Goal: Information Seeking & Learning: Check status

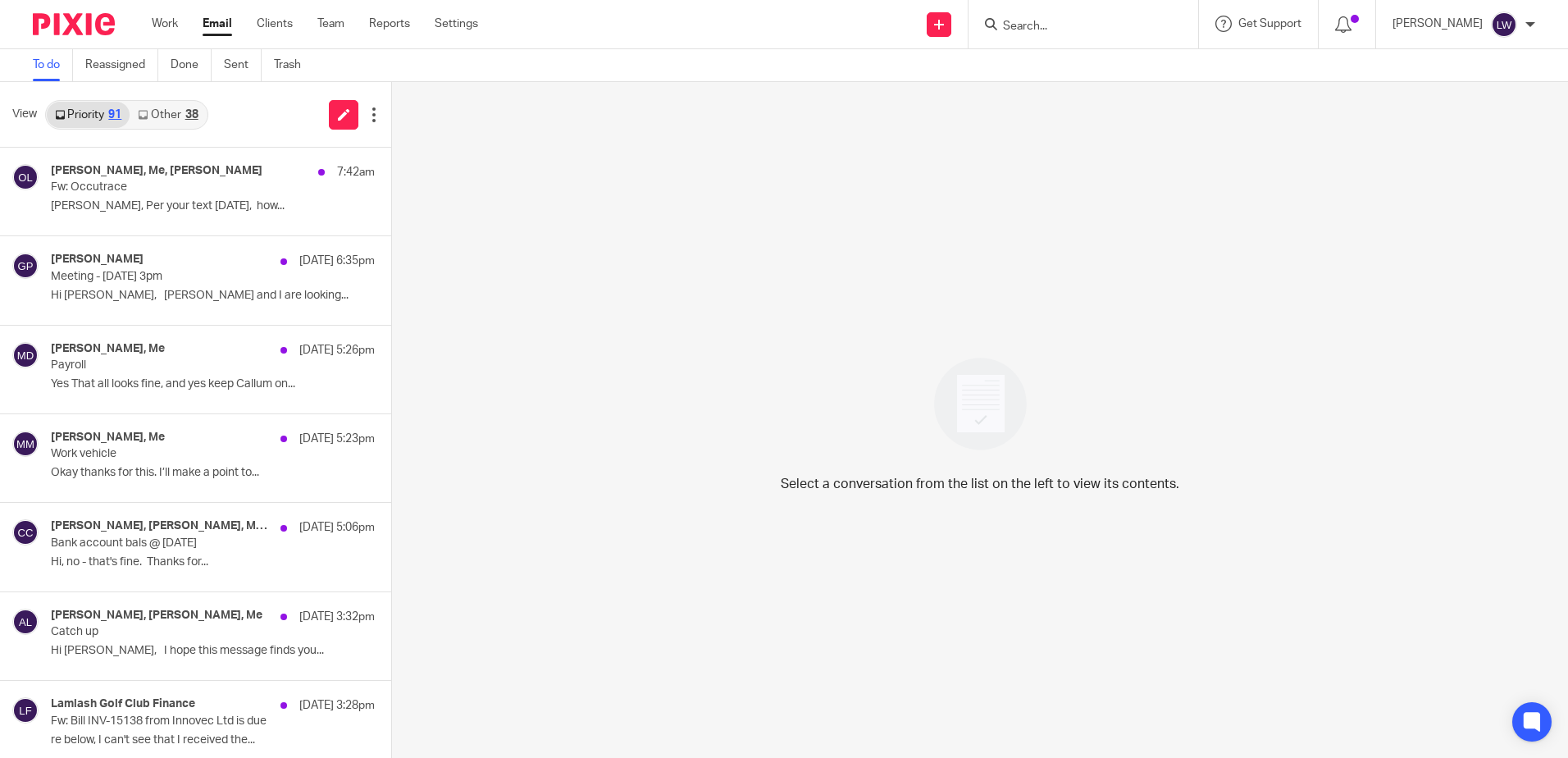
click at [163, 116] on link "Other 38" at bounding box center [167, 115] width 76 height 26
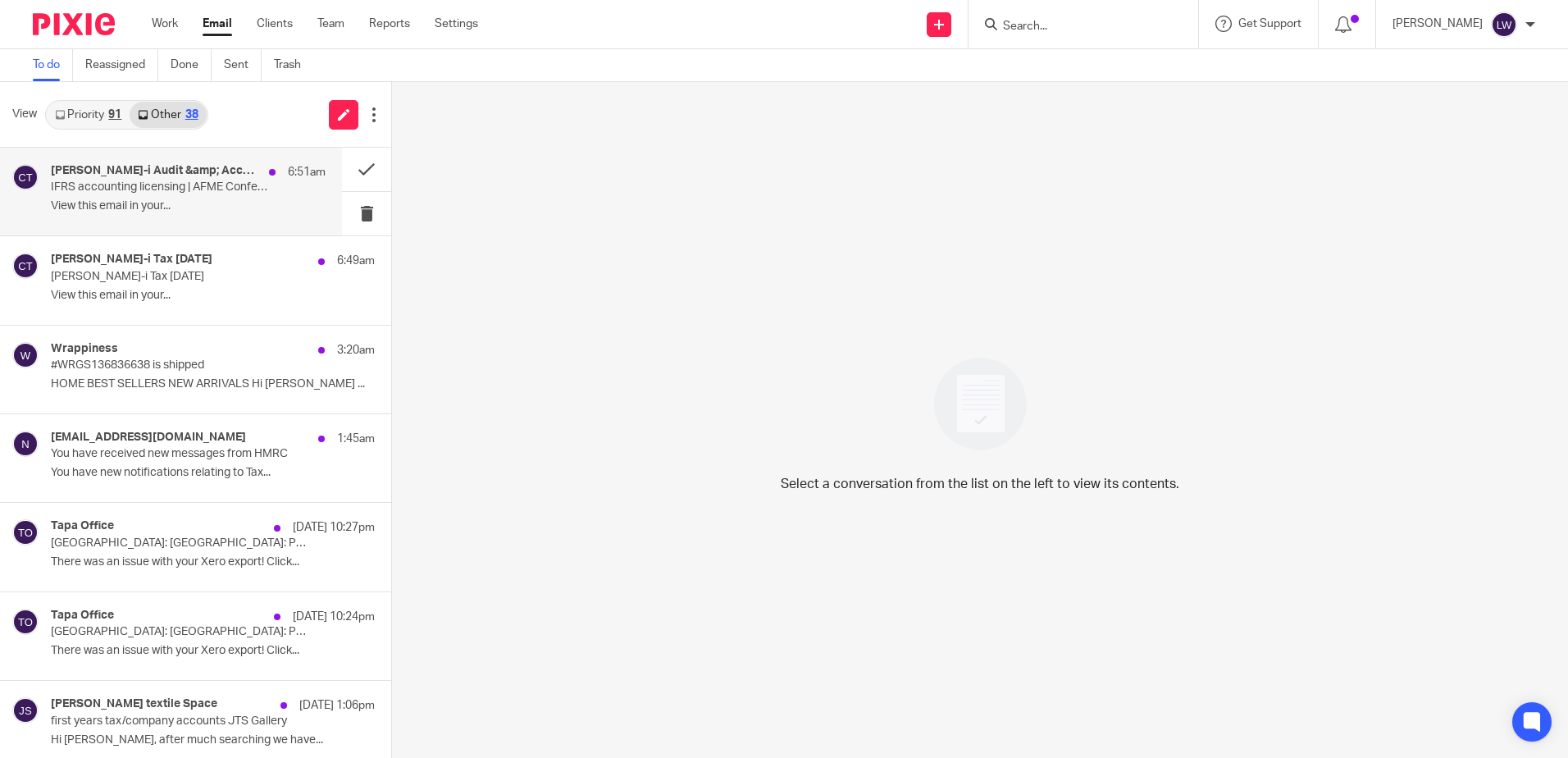
click at [164, 189] on p "IFRS accounting licensing | AFME Conference | EFRAG ESRS Exposure Drafts | Sust…" at bounding box center [160, 187] width 220 height 14
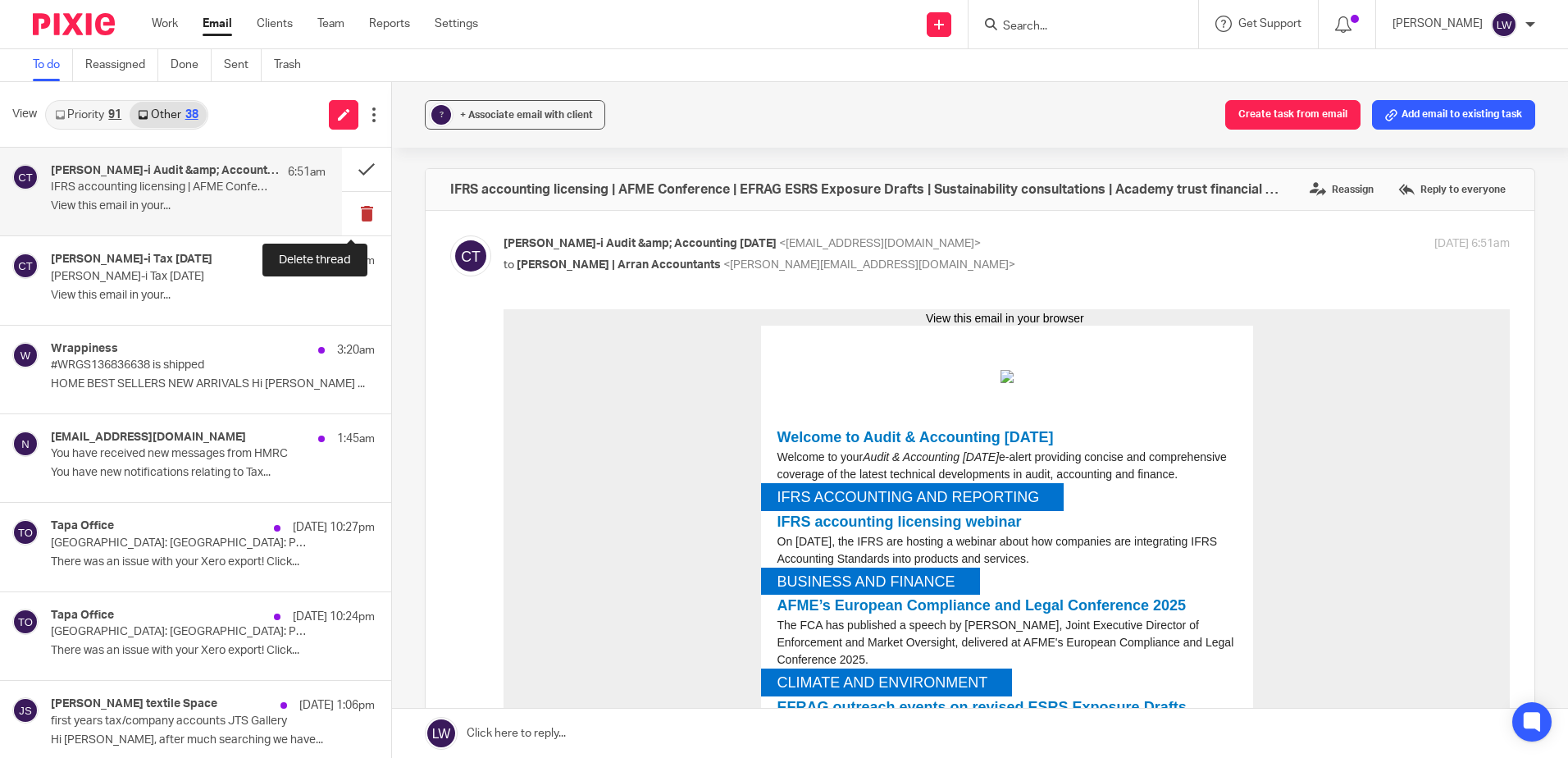
click at [353, 212] on button at bounding box center [367, 213] width 49 height 43
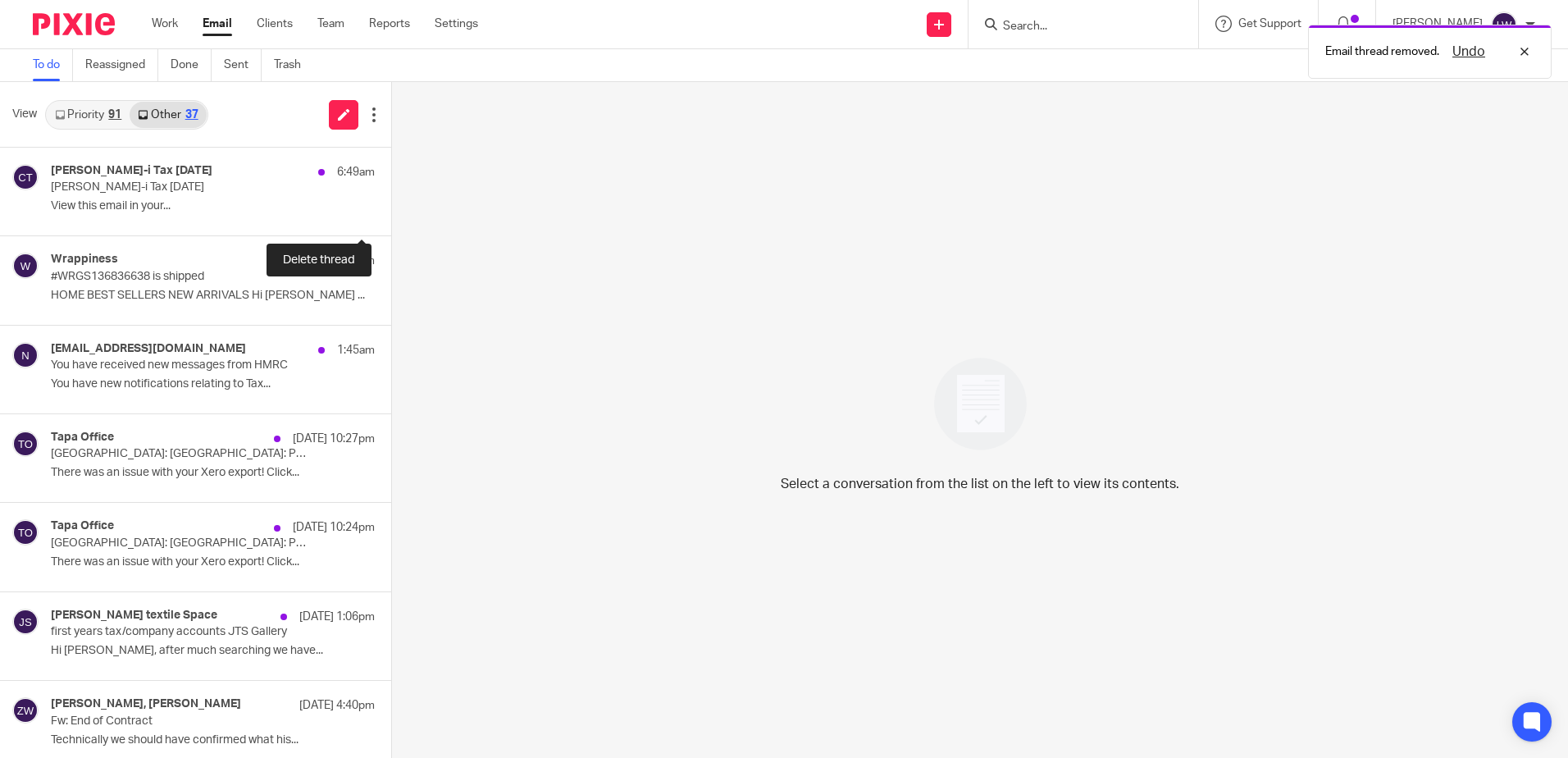
click at [392, 212] on button at bounding box center [398, 213] width 13 height 43
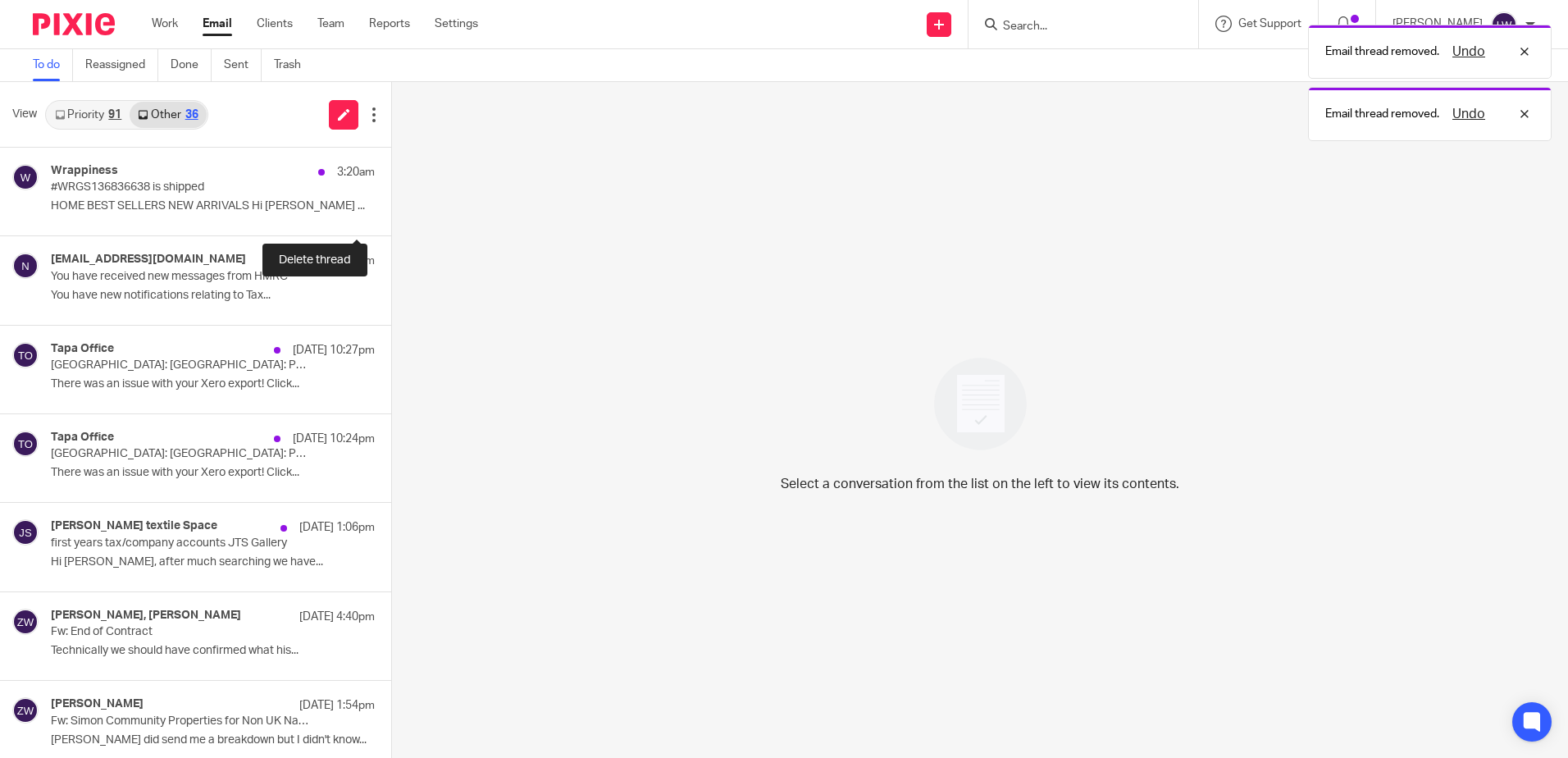
click at [392, 212] on button at bounding box center [398, 213] width 13 height 43
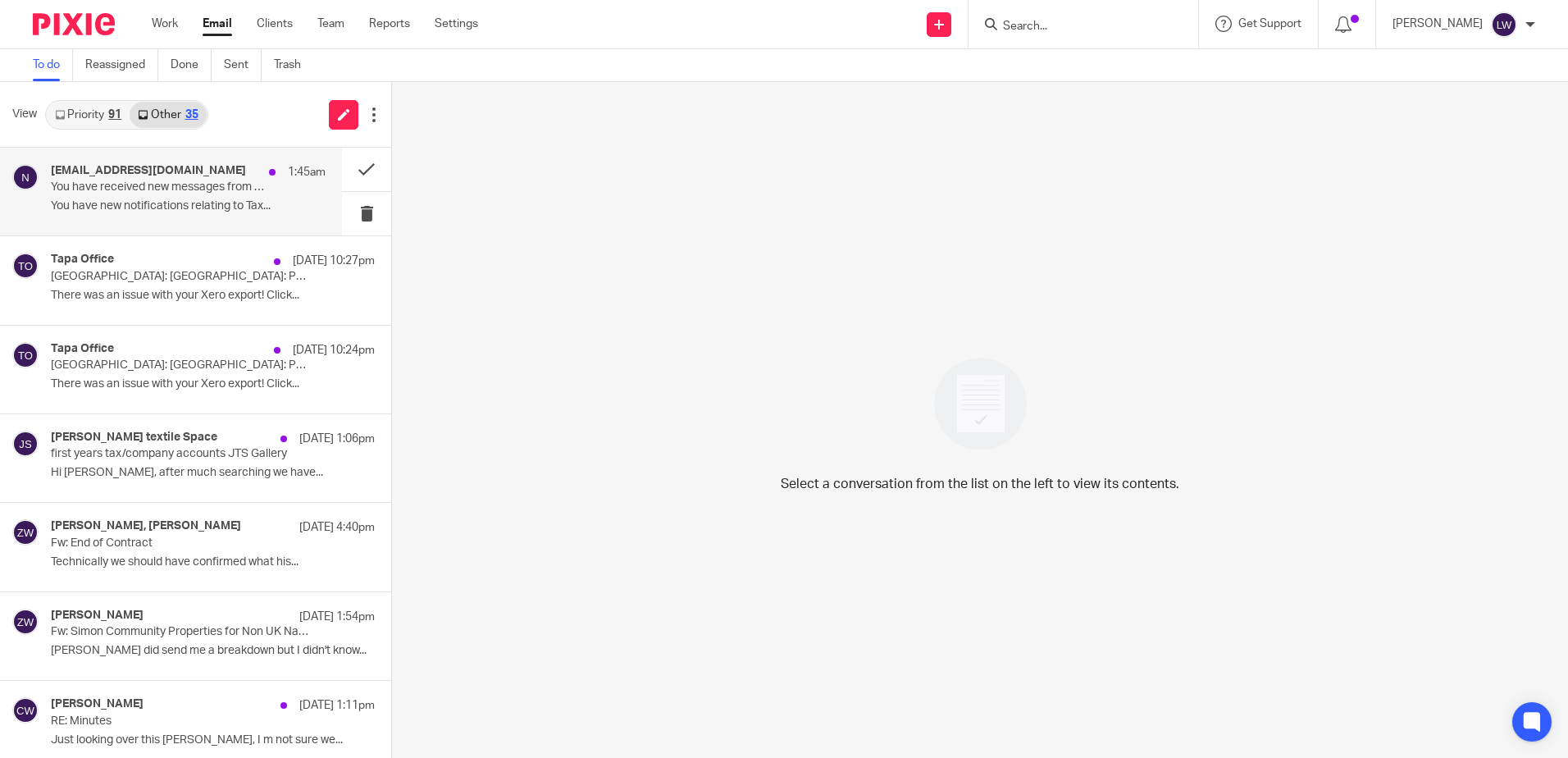
click at [166, 211] on p "You have new notifications relating to Tax..." at bounding box center [188, 206] width 275 height 14
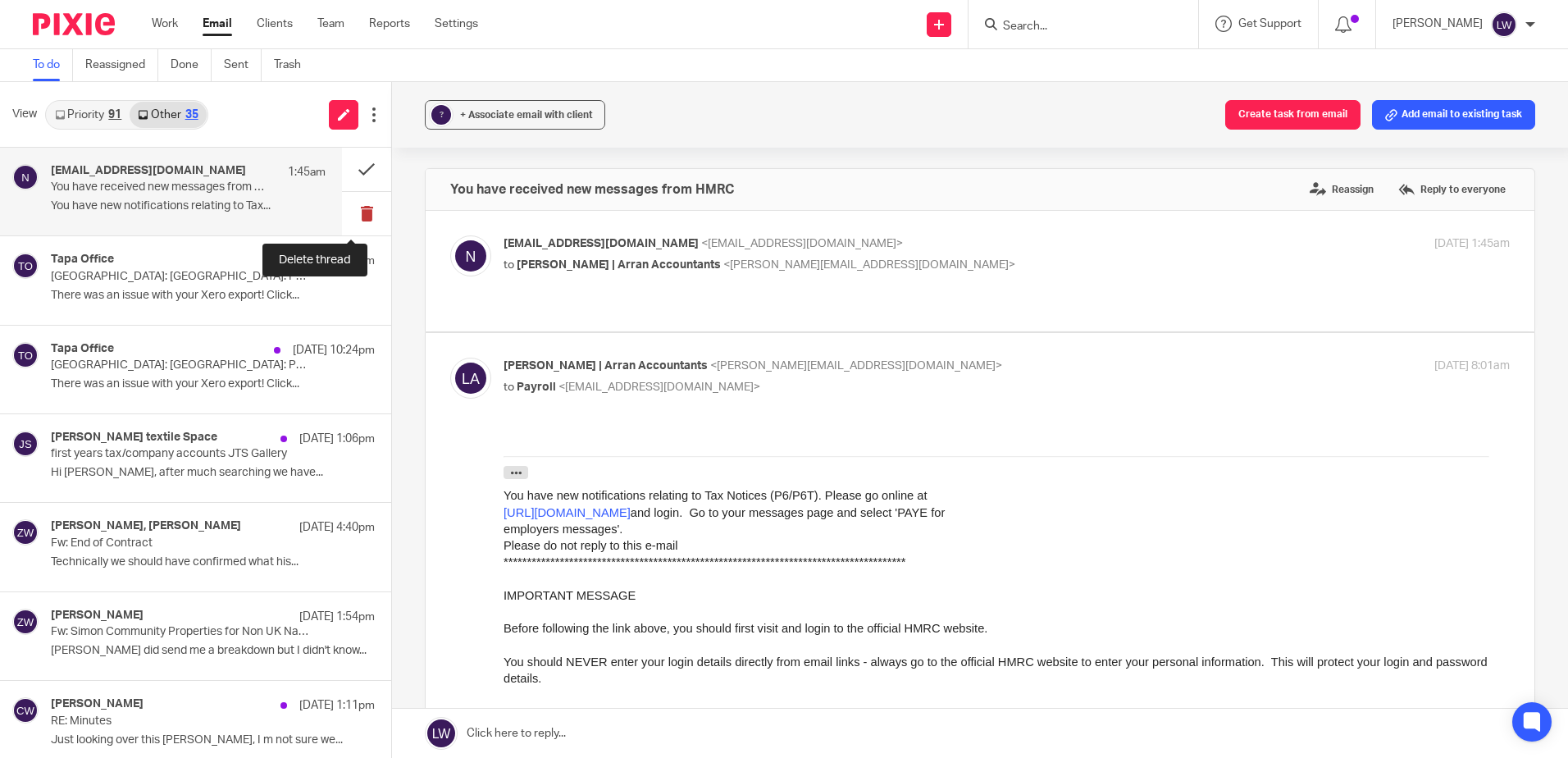
click at [348, 213] on button at bounding box center [367, 213] width 49 height 43
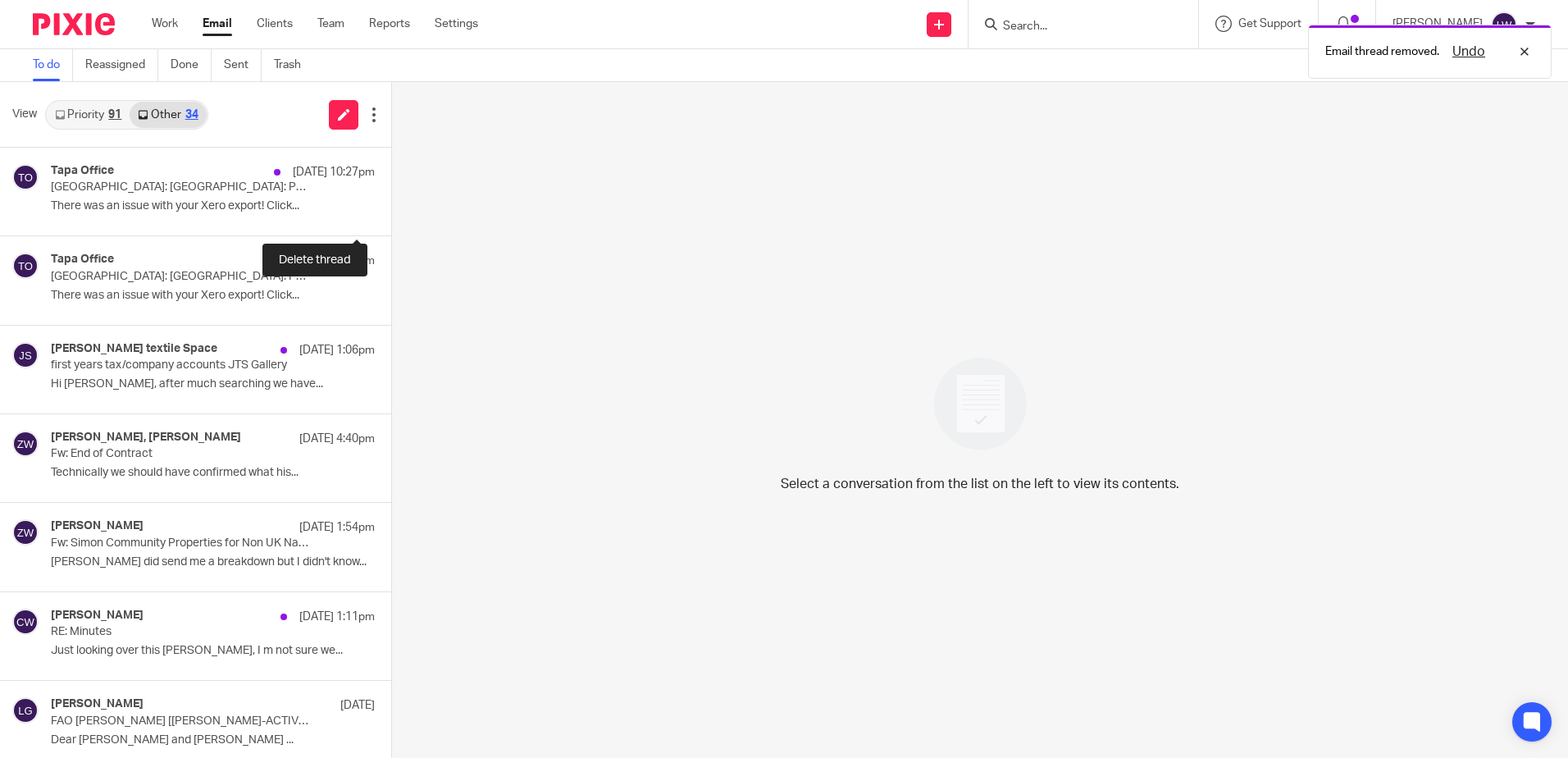
click at [392, 213] on button at bounding box center [398, 213] width 13 height 43
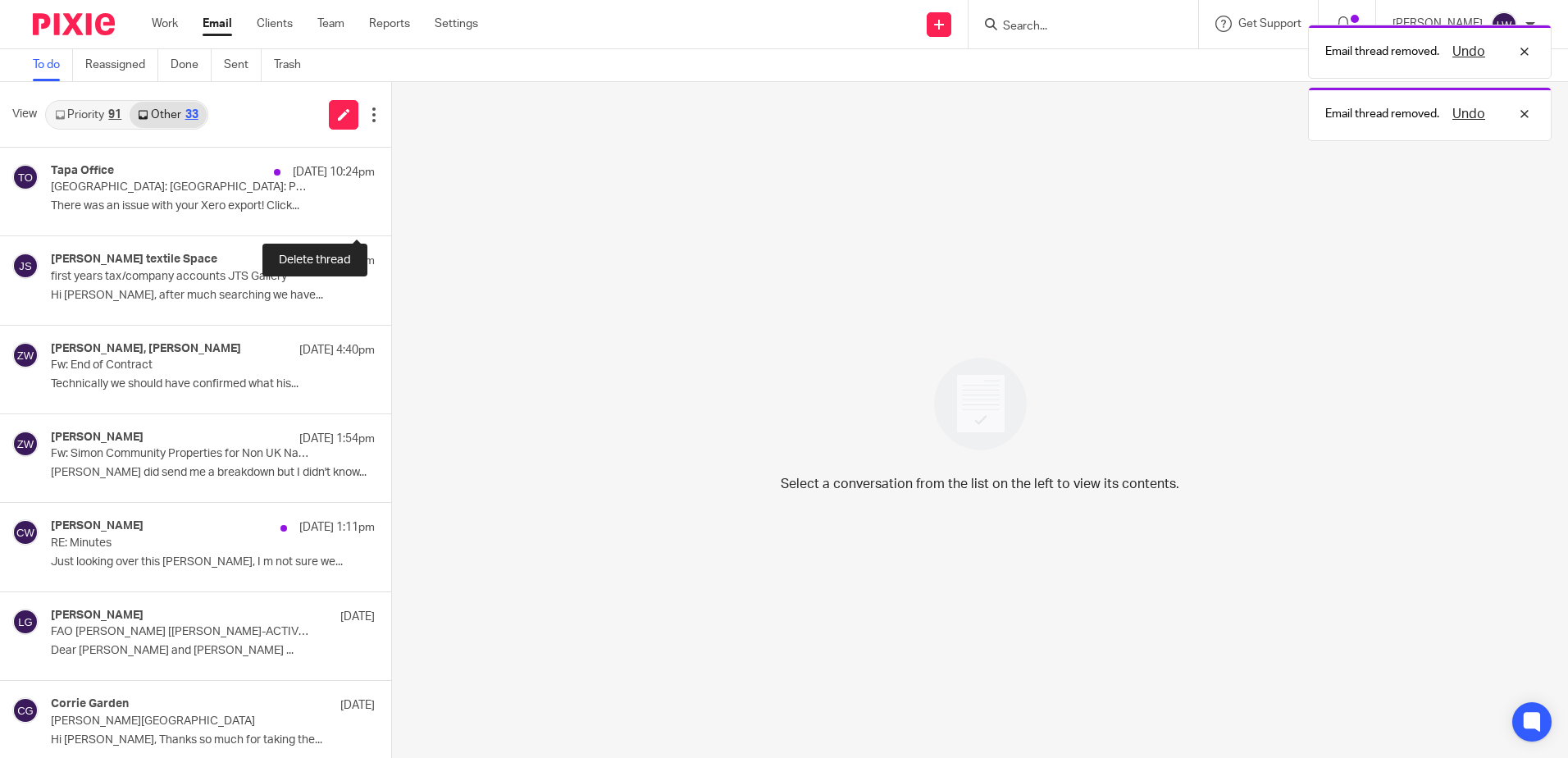
click at [392, 213] on button at bounding box center [398, 213] width 13 height 43
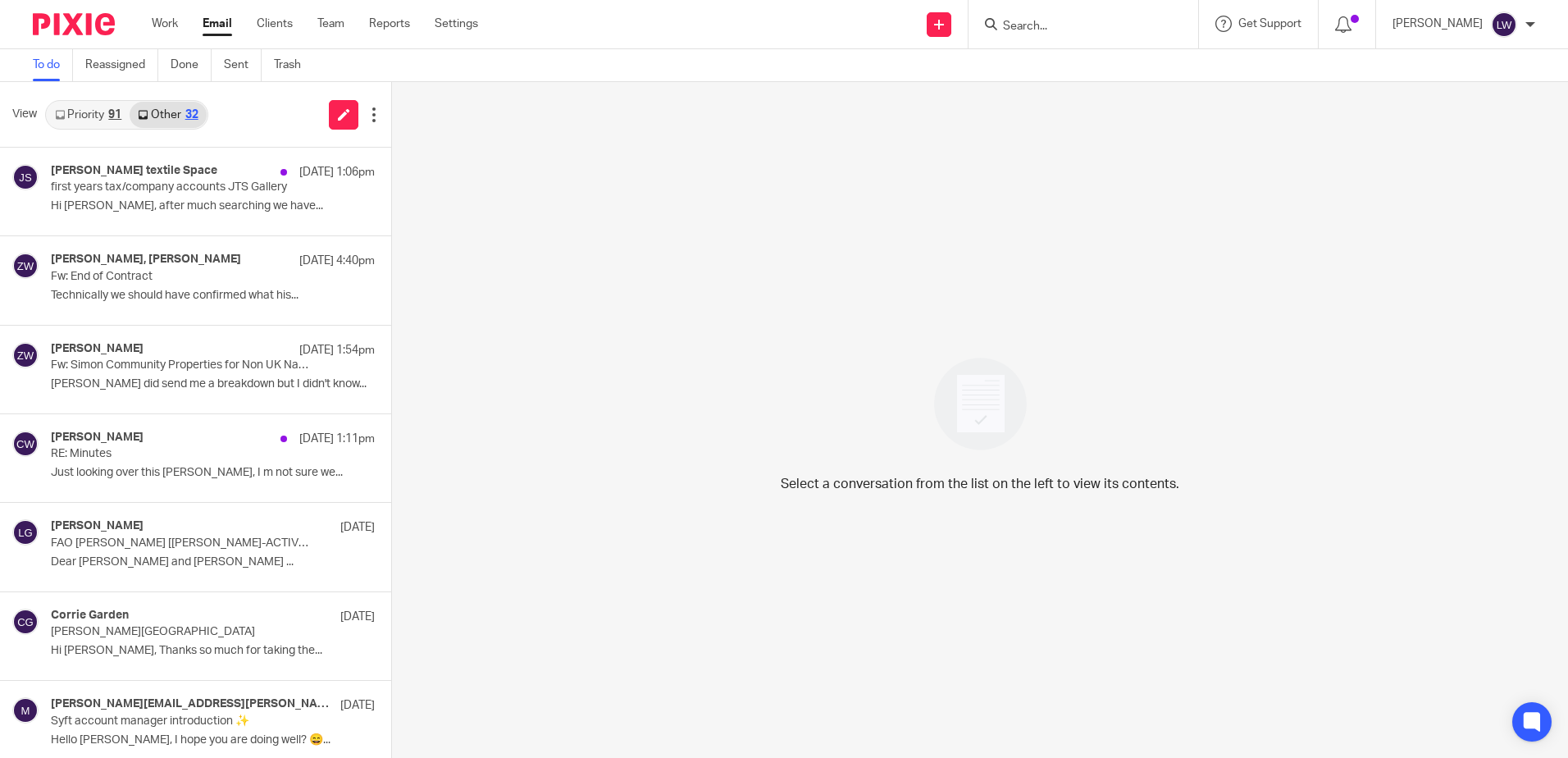
click at [93, 111] on link "Priority 91" at bounding box center [89, 115] width 83 height 26
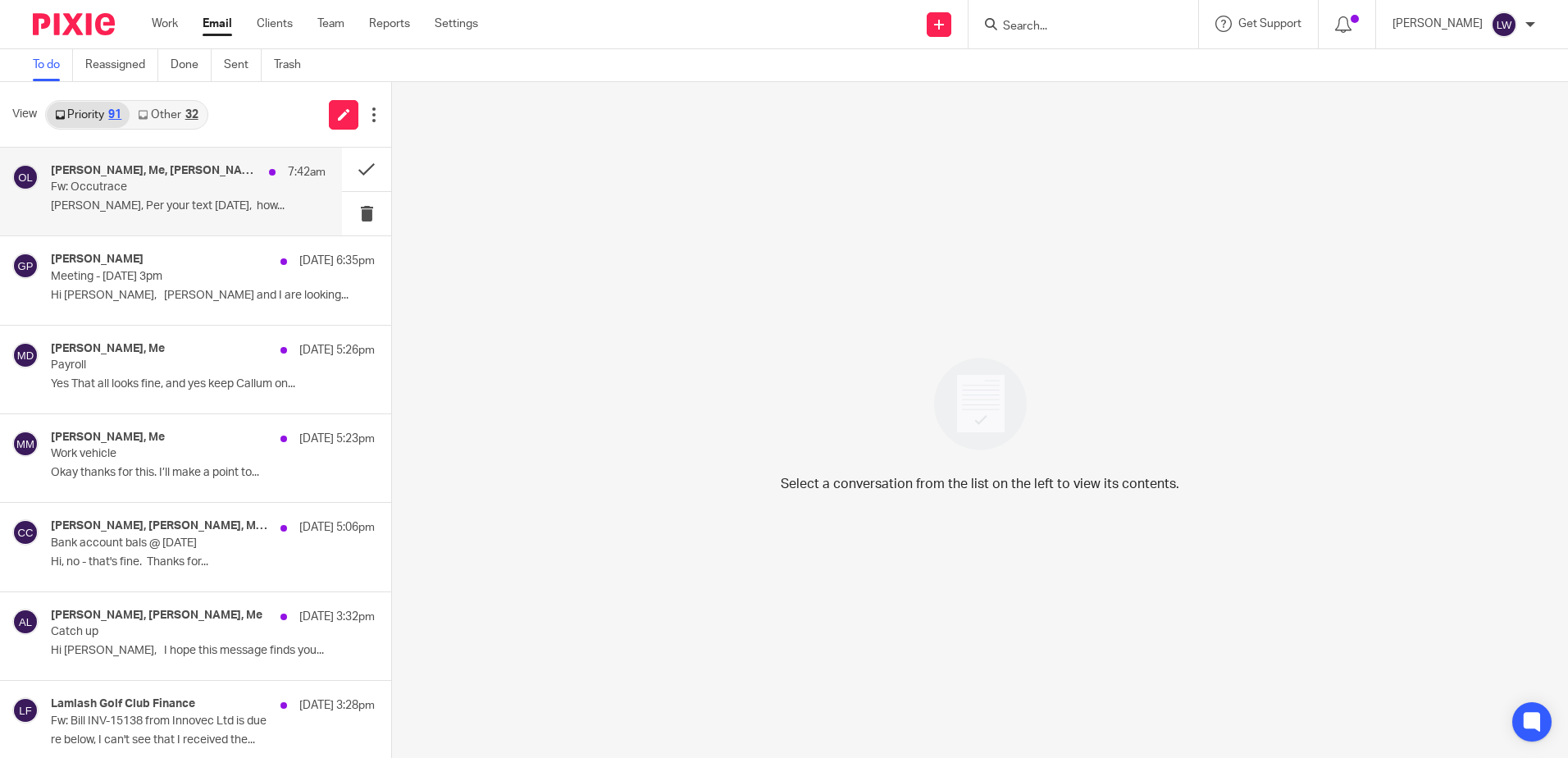
click at [123, 184] on p "Fw: Occutrace" at bounding box center [160, 187] width 220 height 14
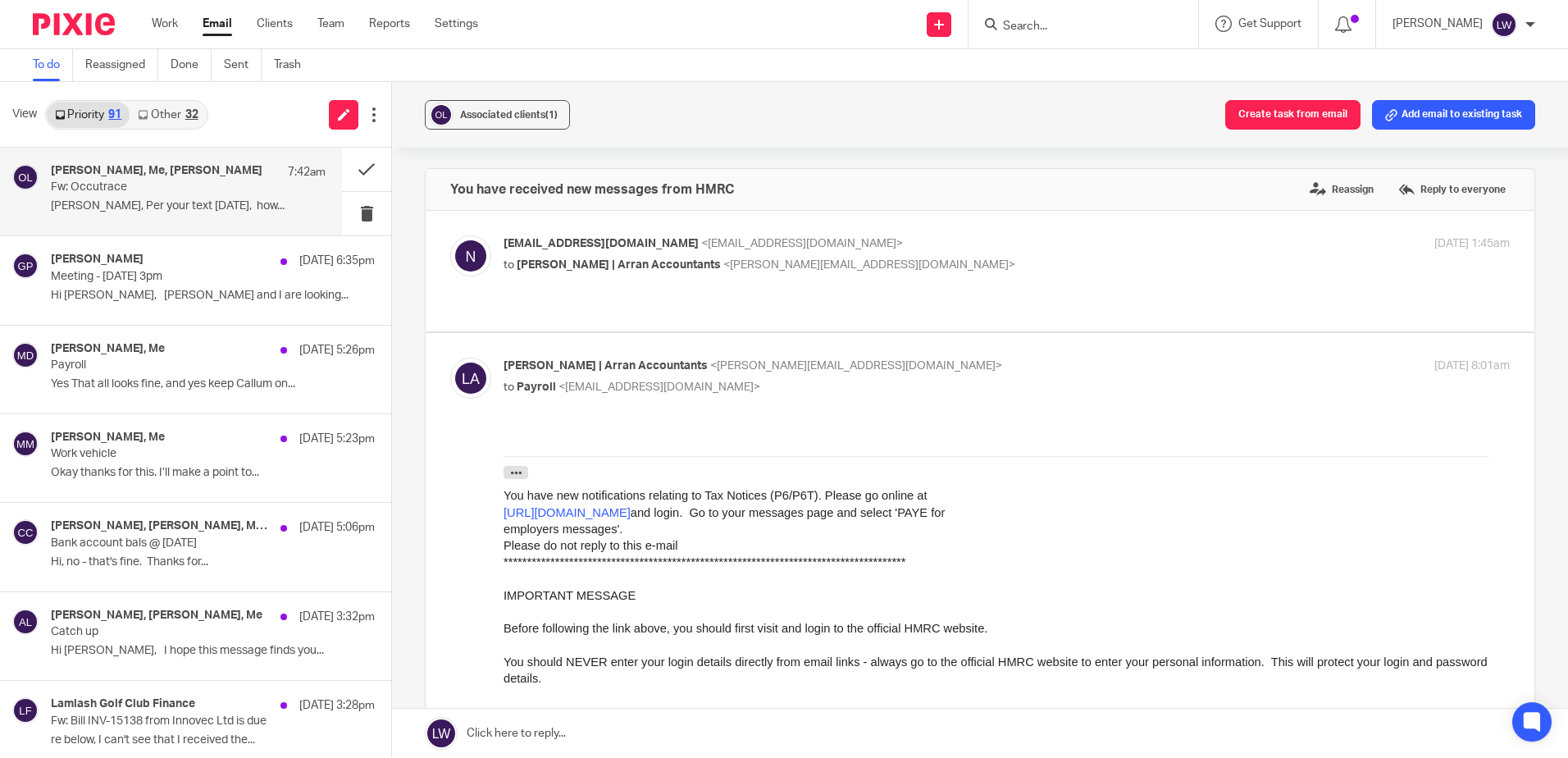
click at [534, 97] on div "Associated clients (1) Create task from email Add email to existing task" at bounding box center [980, 115] width 1176 height 66
click at [501, 111] on span "Associated clients (1)" at bounding box center [509, 115] width 97 height 9
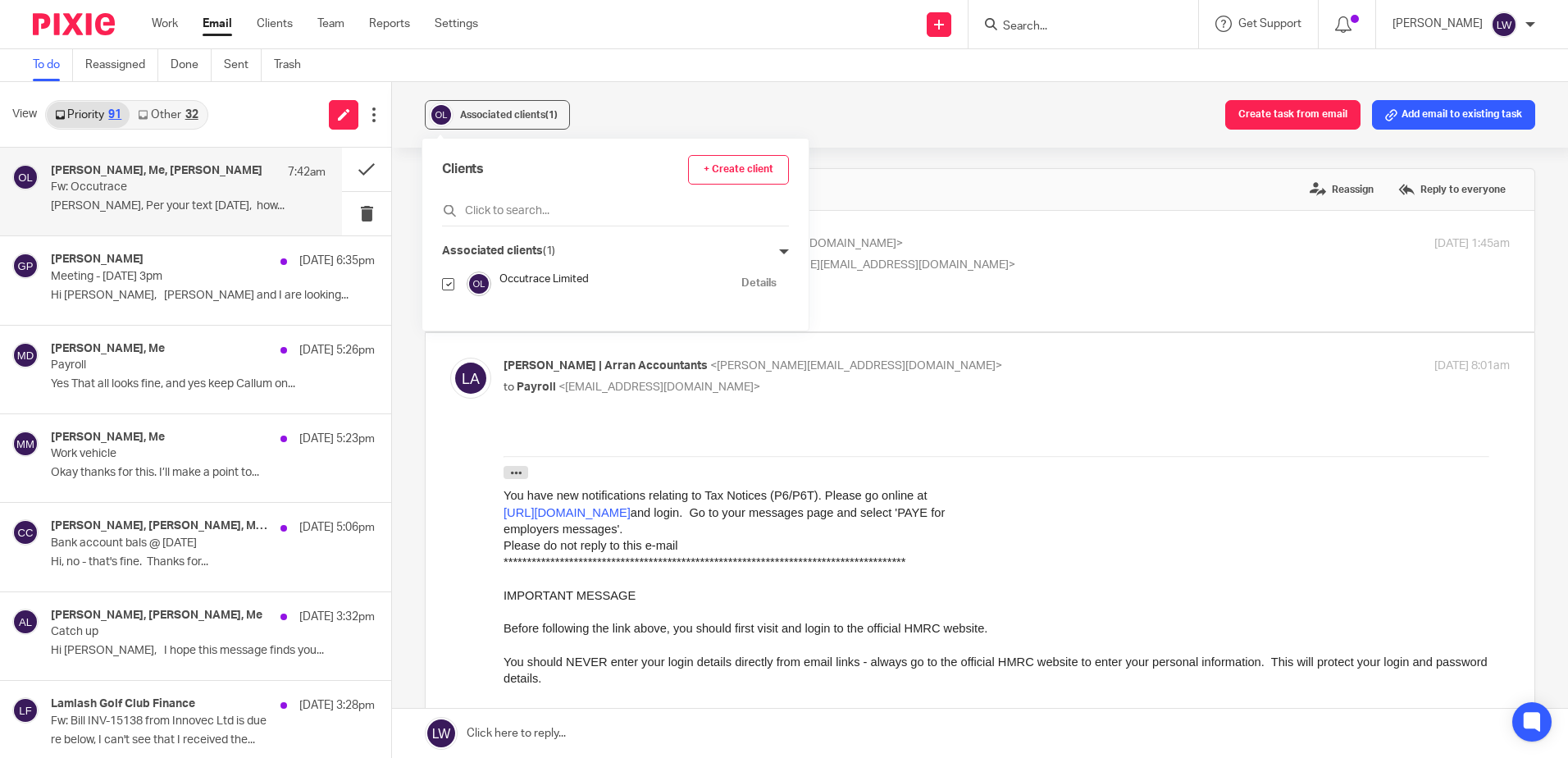
click at [662, 97] on div "Associated clients (1) Create task from email Add email to existing task" at bounding box center [980, 115] width 1176 height 66
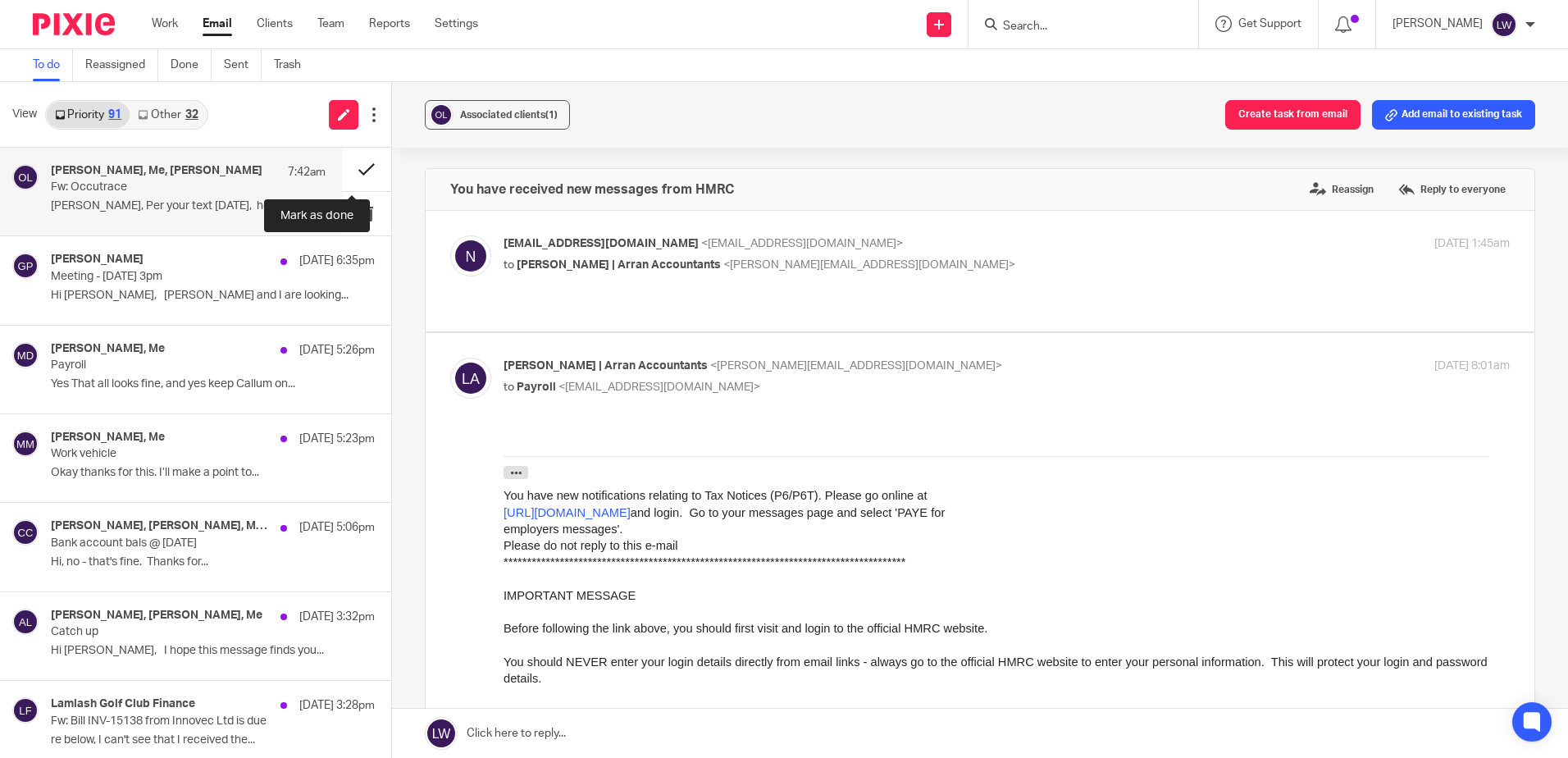
click at [347, 167] on button at bounding box center [367, 170] width 49 height 43
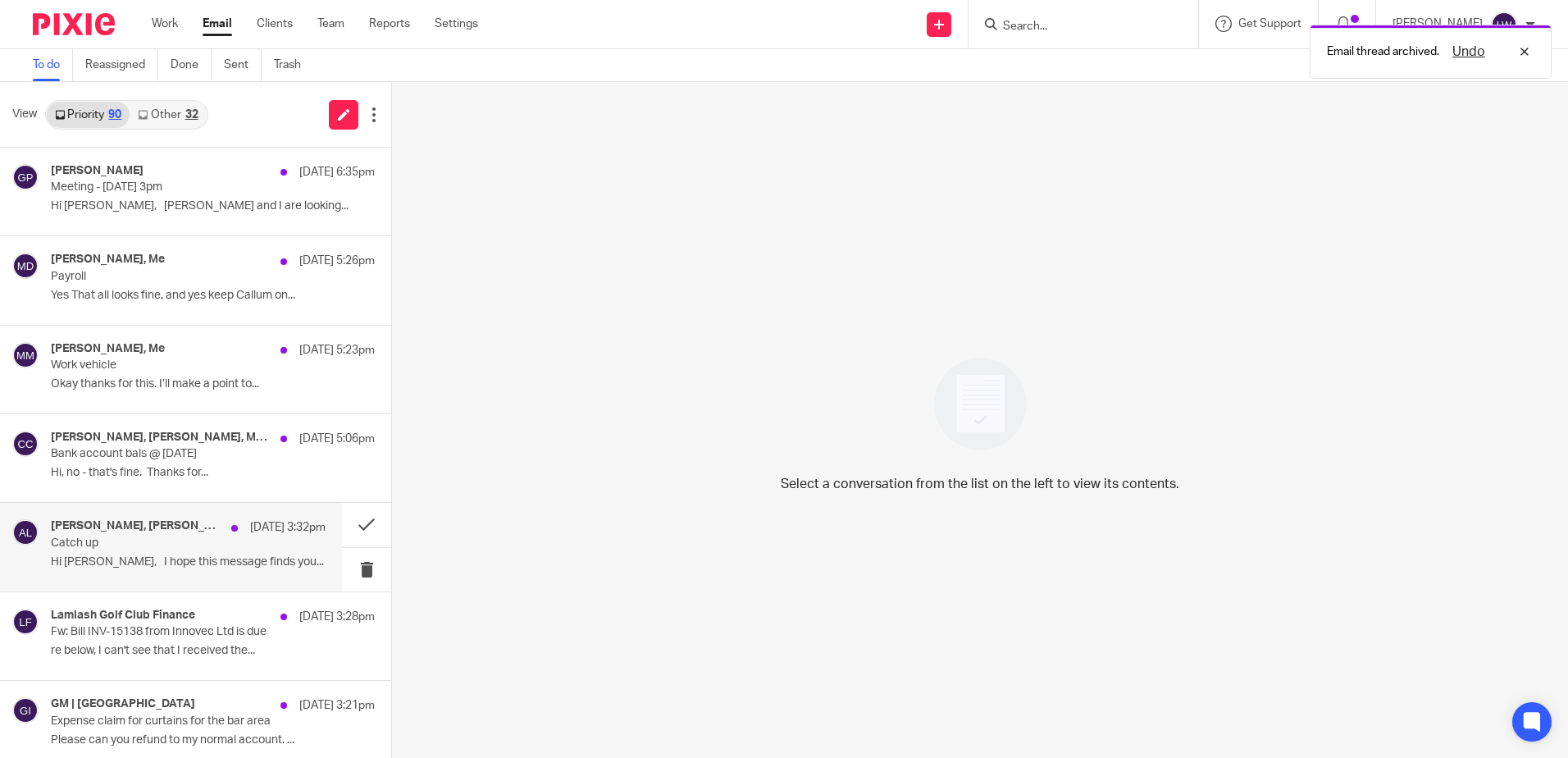
click at [204, 569] on p "Hi [PERSON_NAME], I hope this message finds you..." at bounding box center [188, 563] width 275 height 14
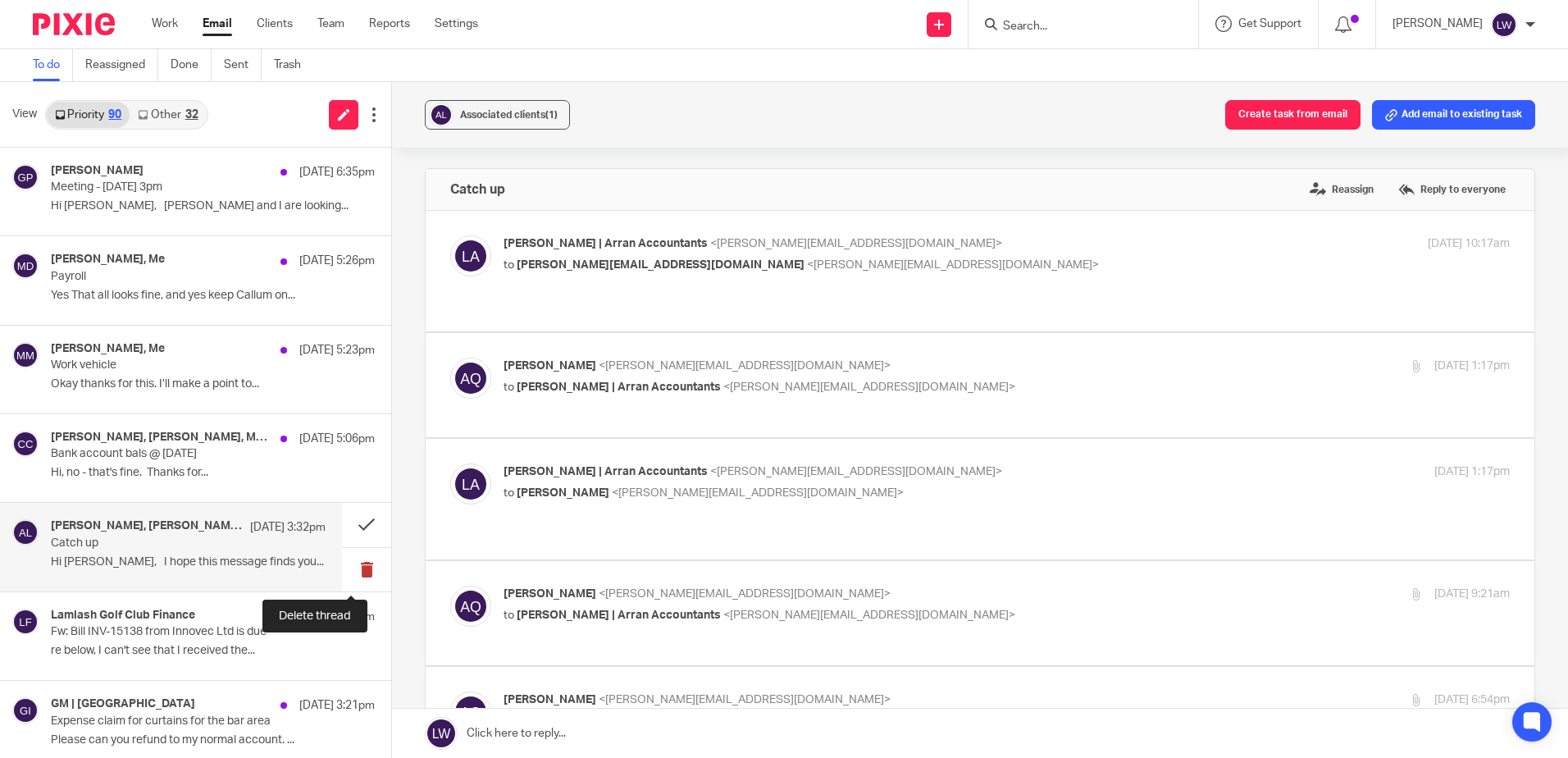
click at [355, 571] on button at bounding box center [367, 570] width 49 height 43
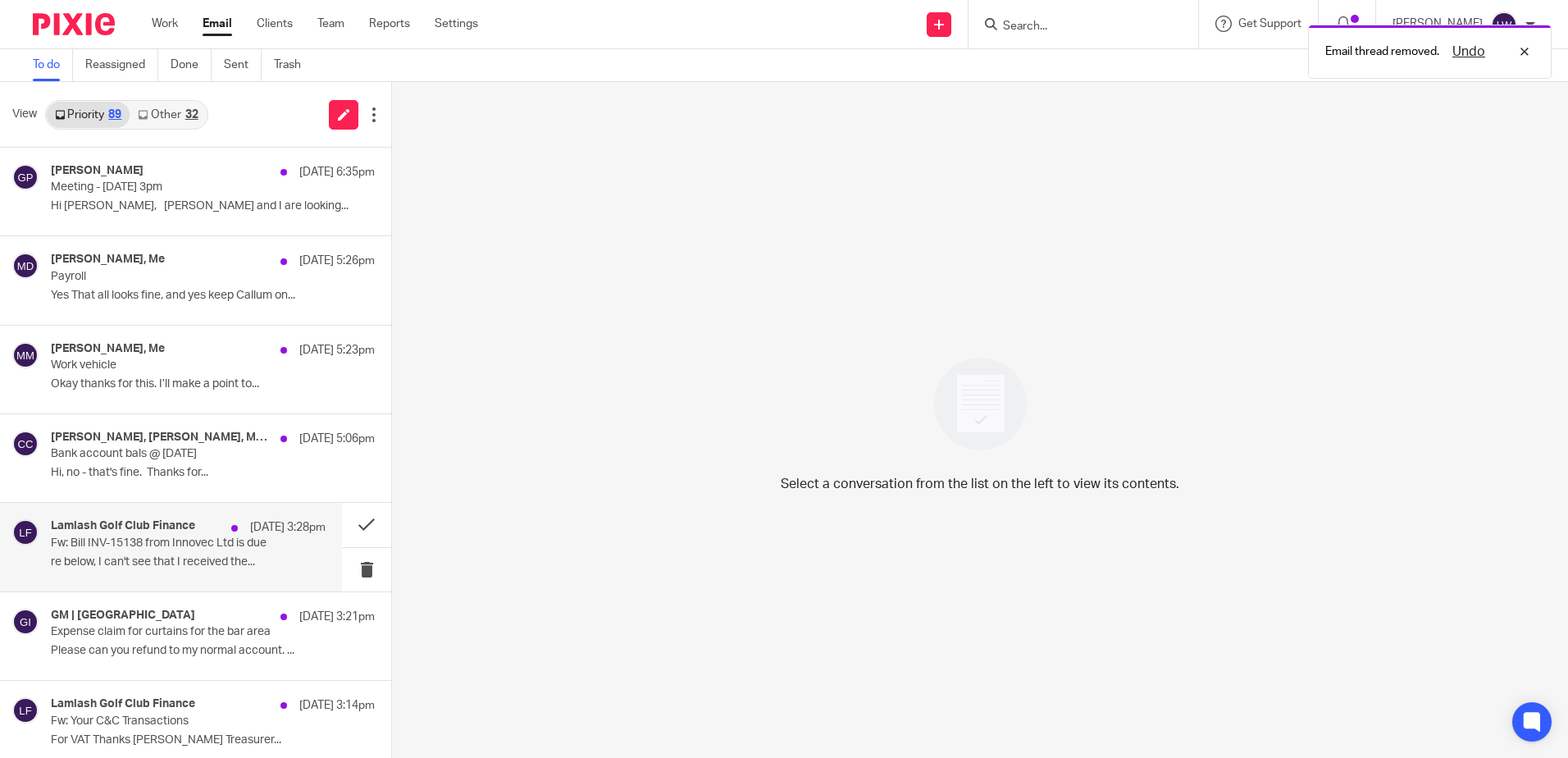
click at [171, 563] on p "re below, I can't see that I received the..." at bounding box center [188, 563] width 275 height 14
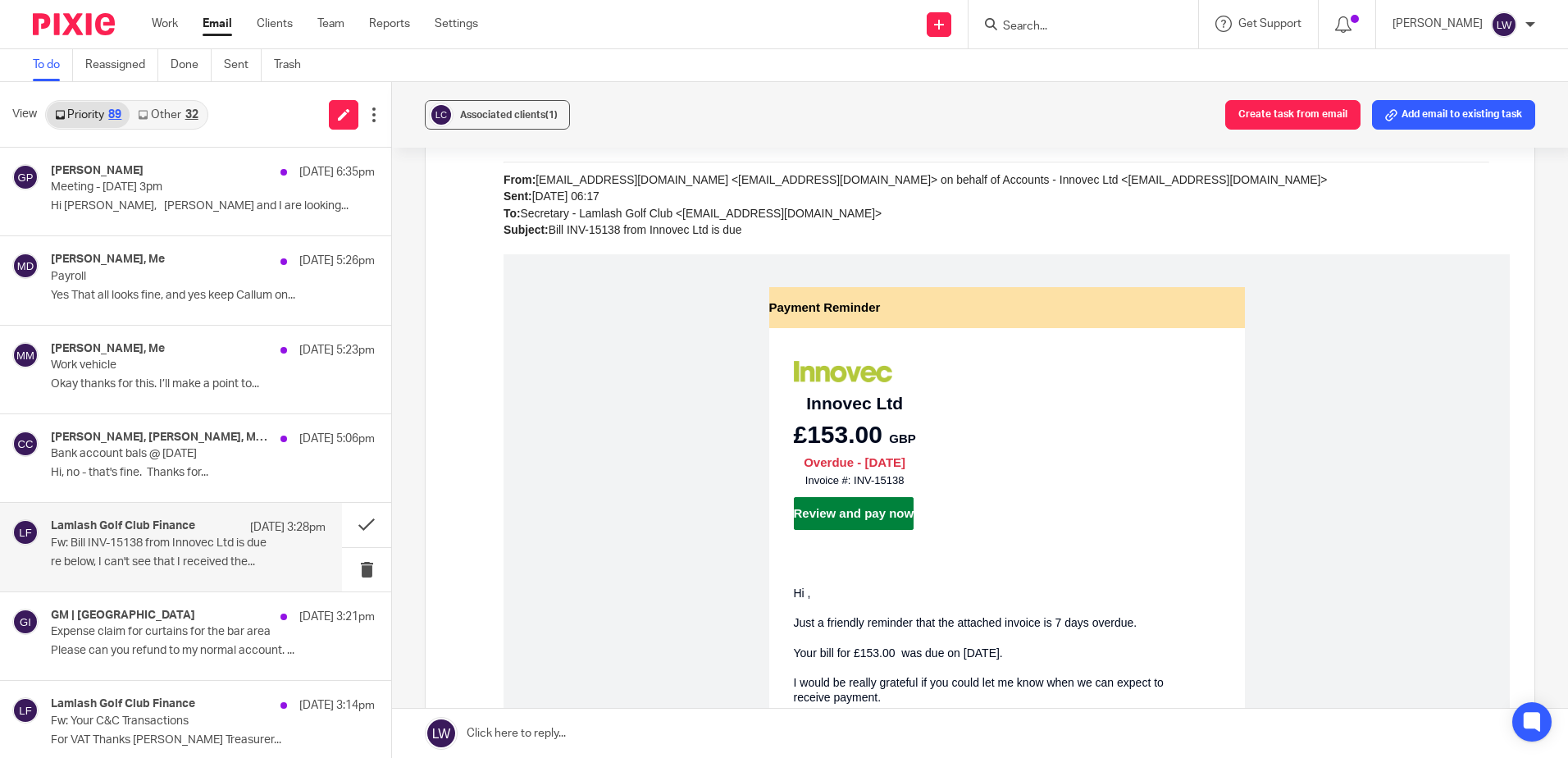
scroll to position [575, 0]
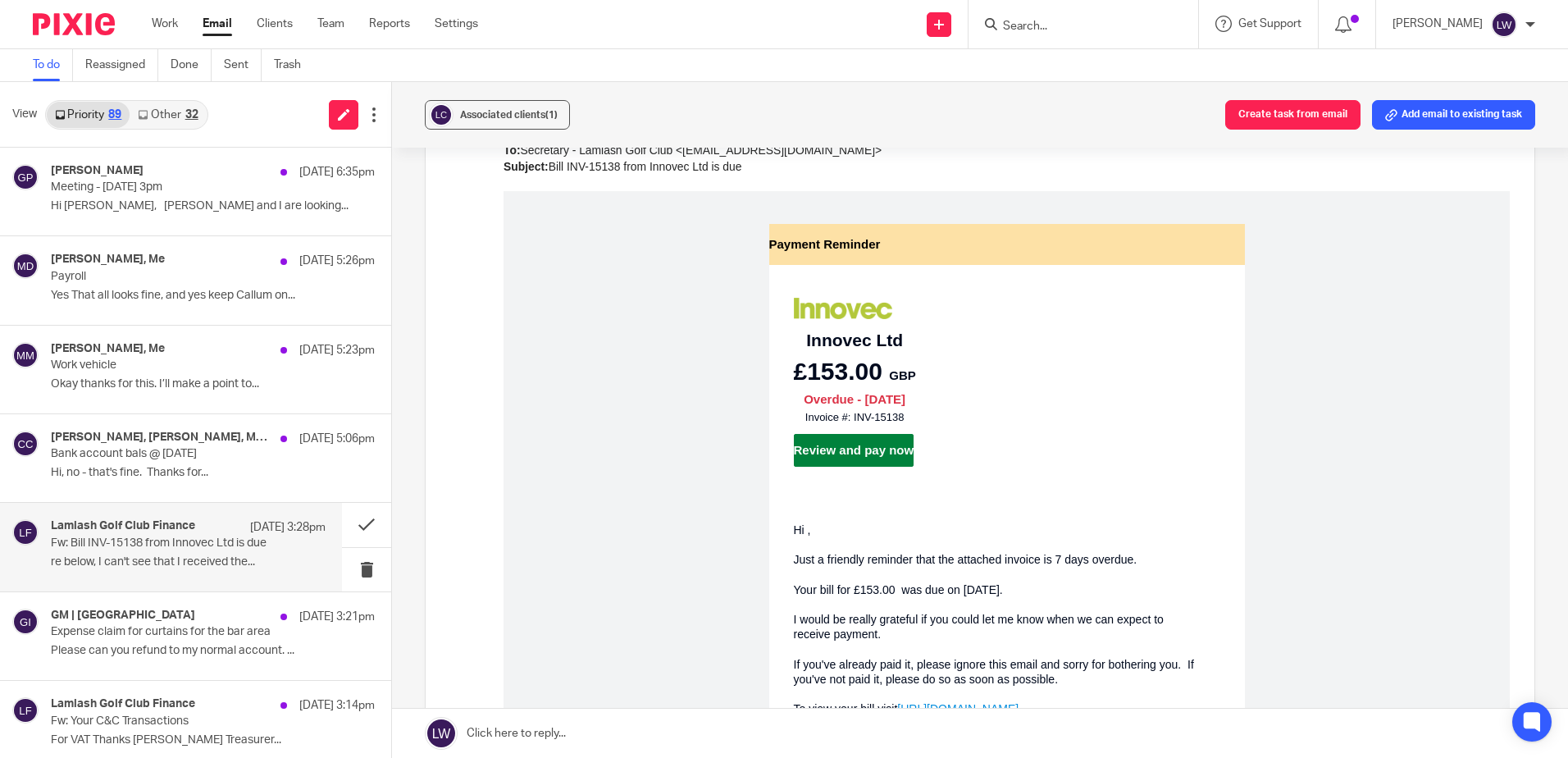
click at [851, 447] on link "Review and pay now" at bounding box center [855, 450] width 121 height 33
click at [198, 556] on p "re below, I can't see that I received the..." at bounding box center [188, 563] width 275 height 14
click at [350, 569] on button at bounding box center [367, 570] width 49 height 43
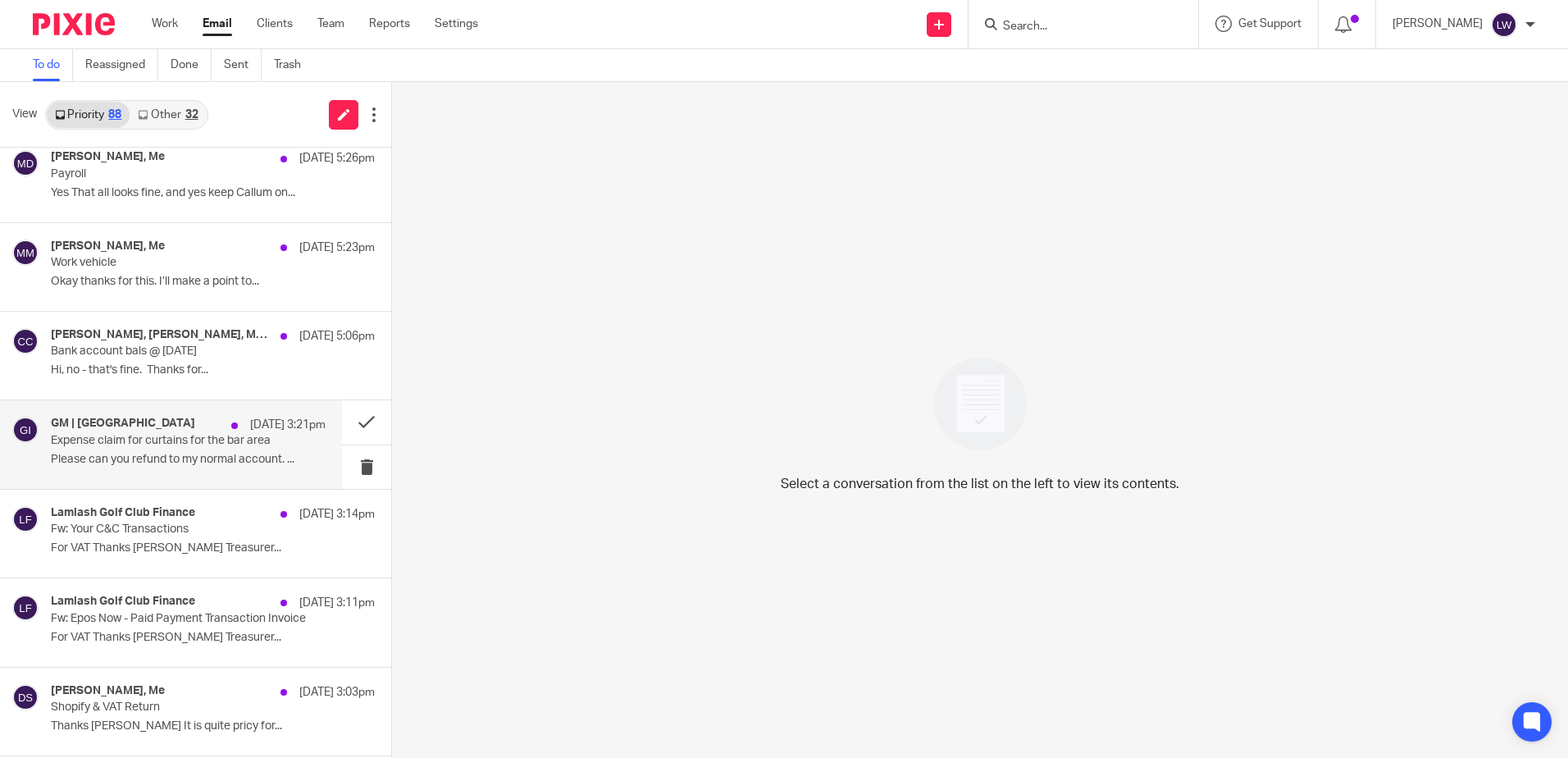
scroll to position [164, 0]
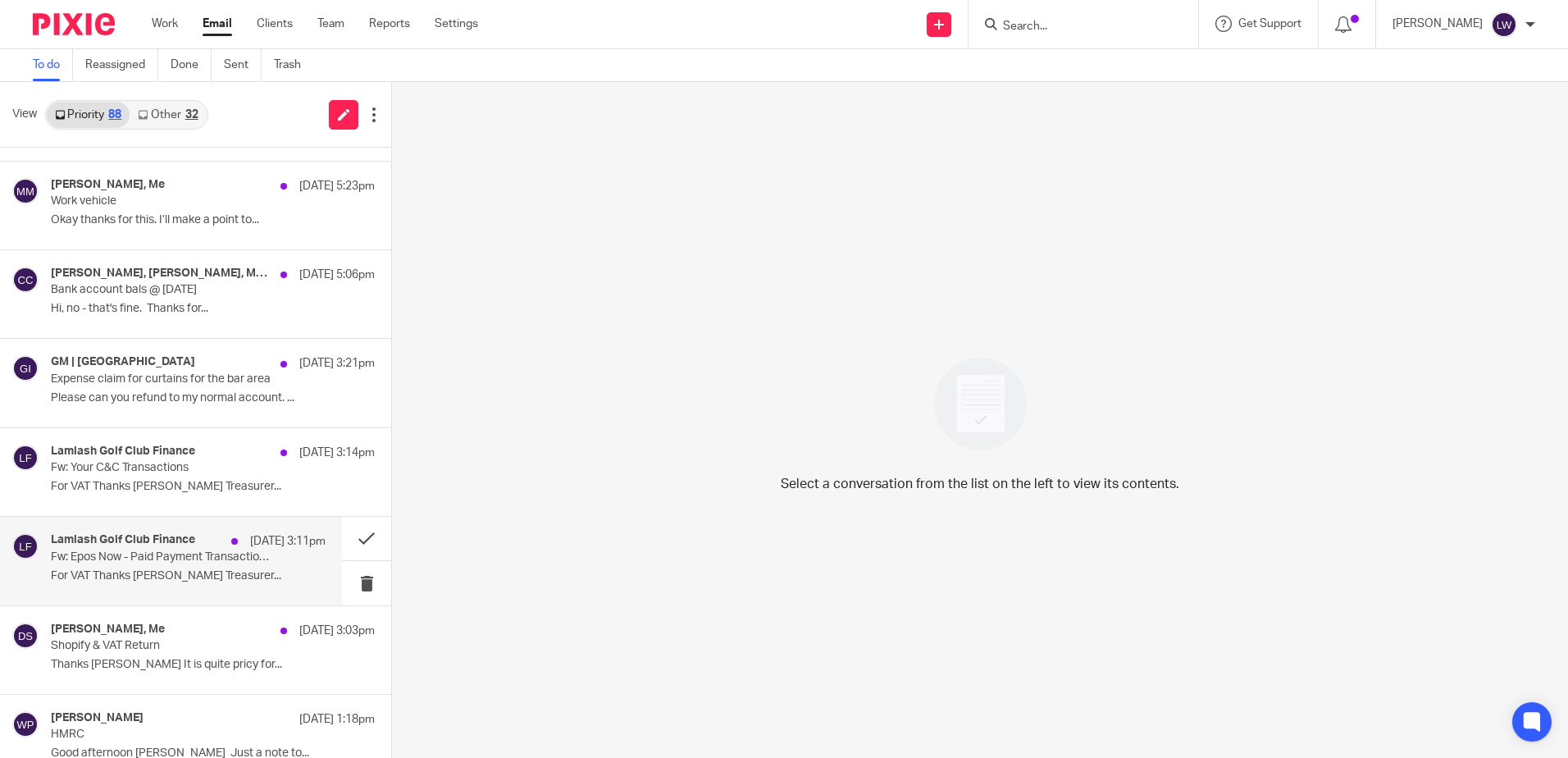
click at [193, 575] on p "For VAT Thanks [PERSON_NAME] Treasurer..." at bounding box center [188, 576] width 275 height 14
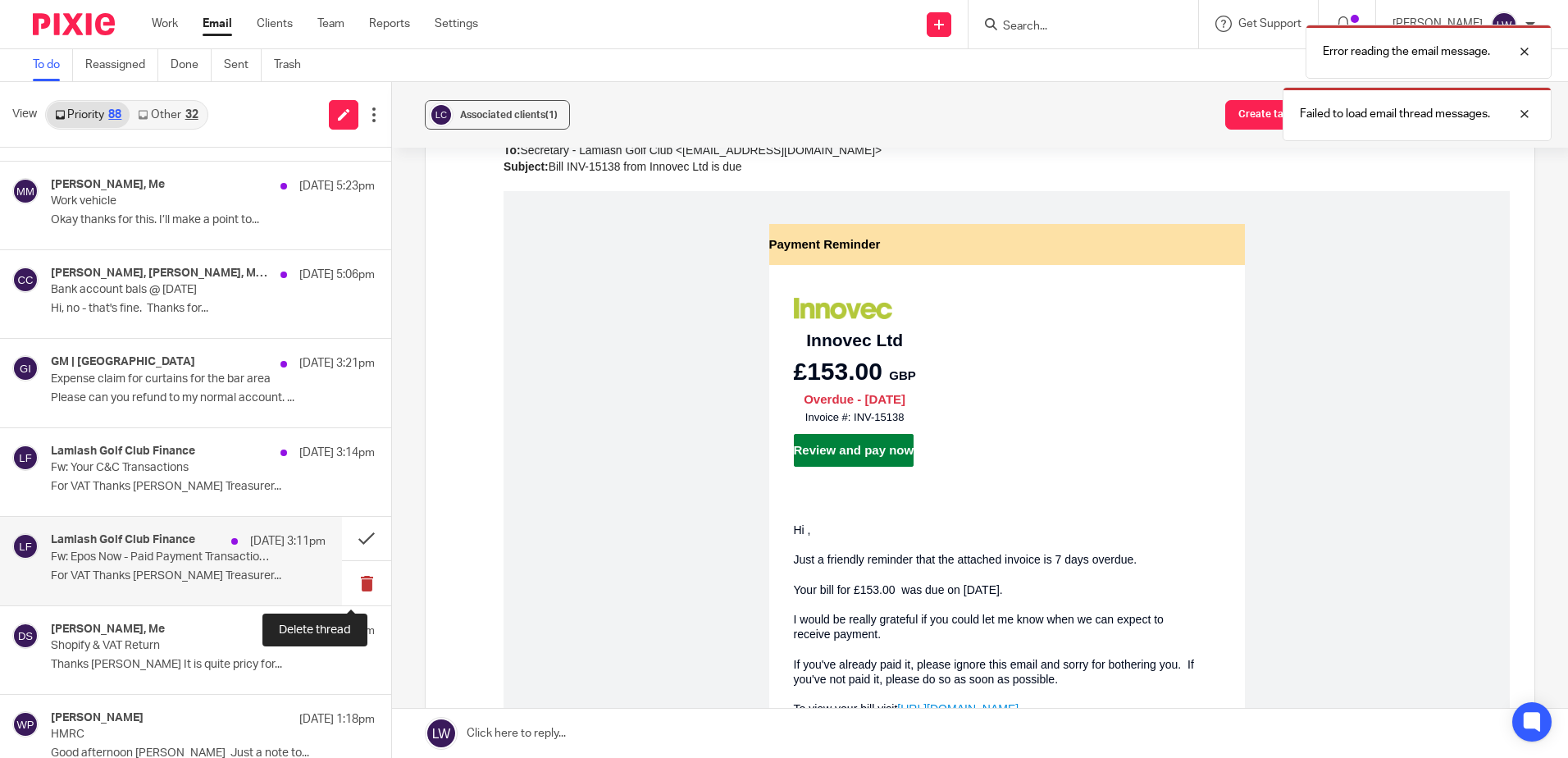
click at [355, 587] on button at bounding box center [367, 583] width 49 height 43
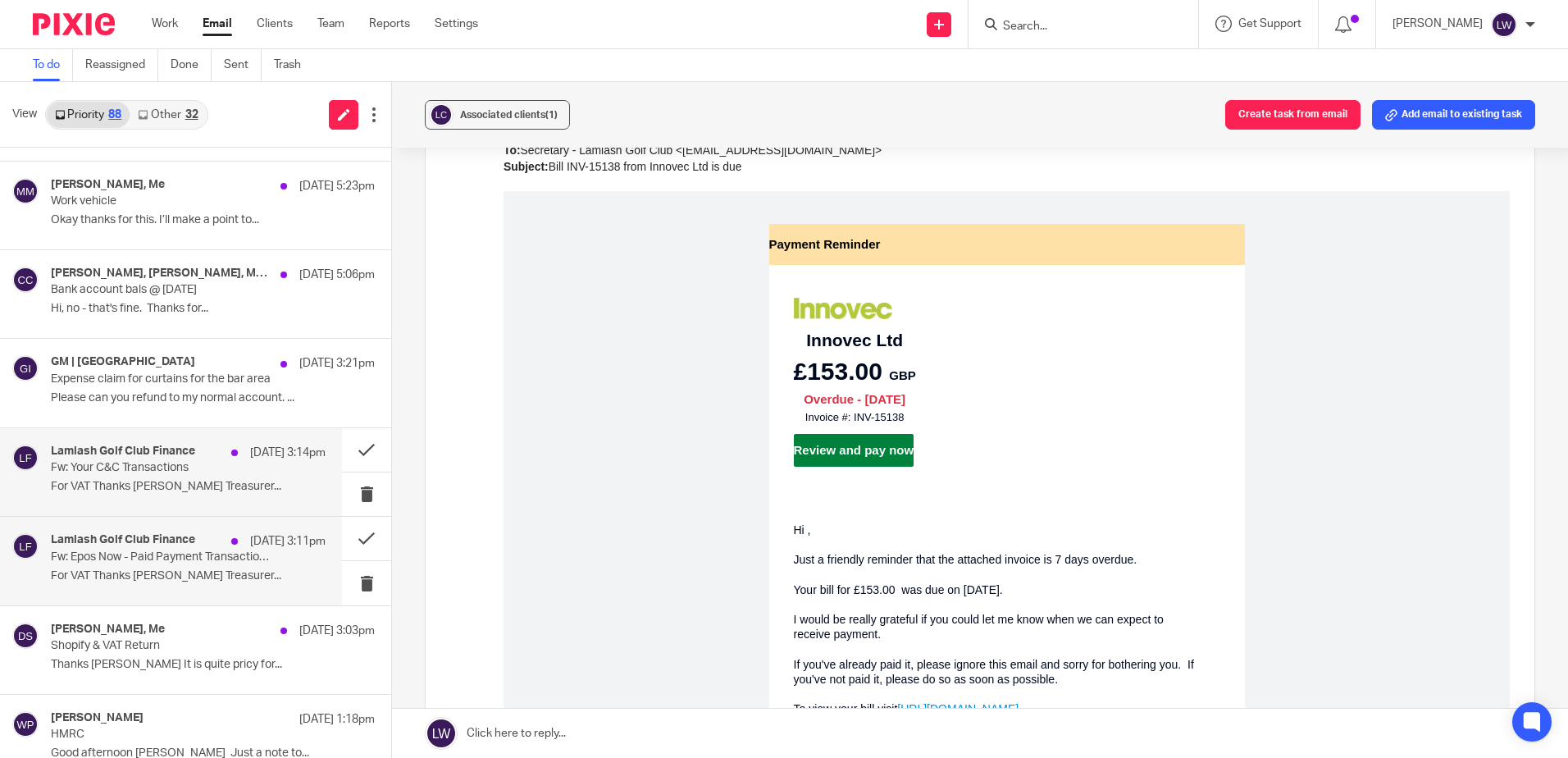
click at [168, 475] on p "Fw: Your C&C Transactions" at bounding box center [160, 468] width 220 height 14
click at [352, 494] on button at bounding box center [367, 495] width 49 height 43
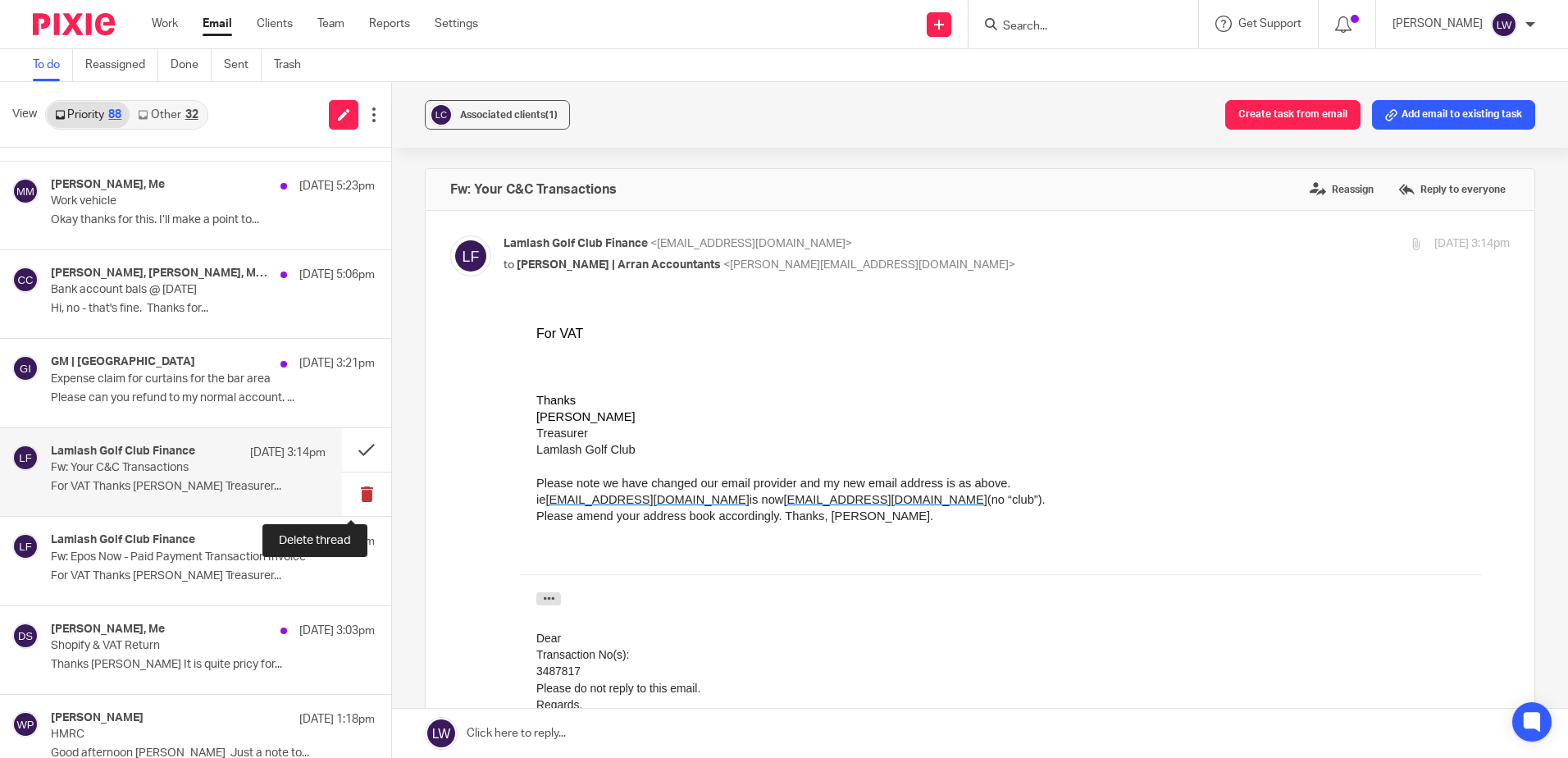
scroll to position [0, 0]
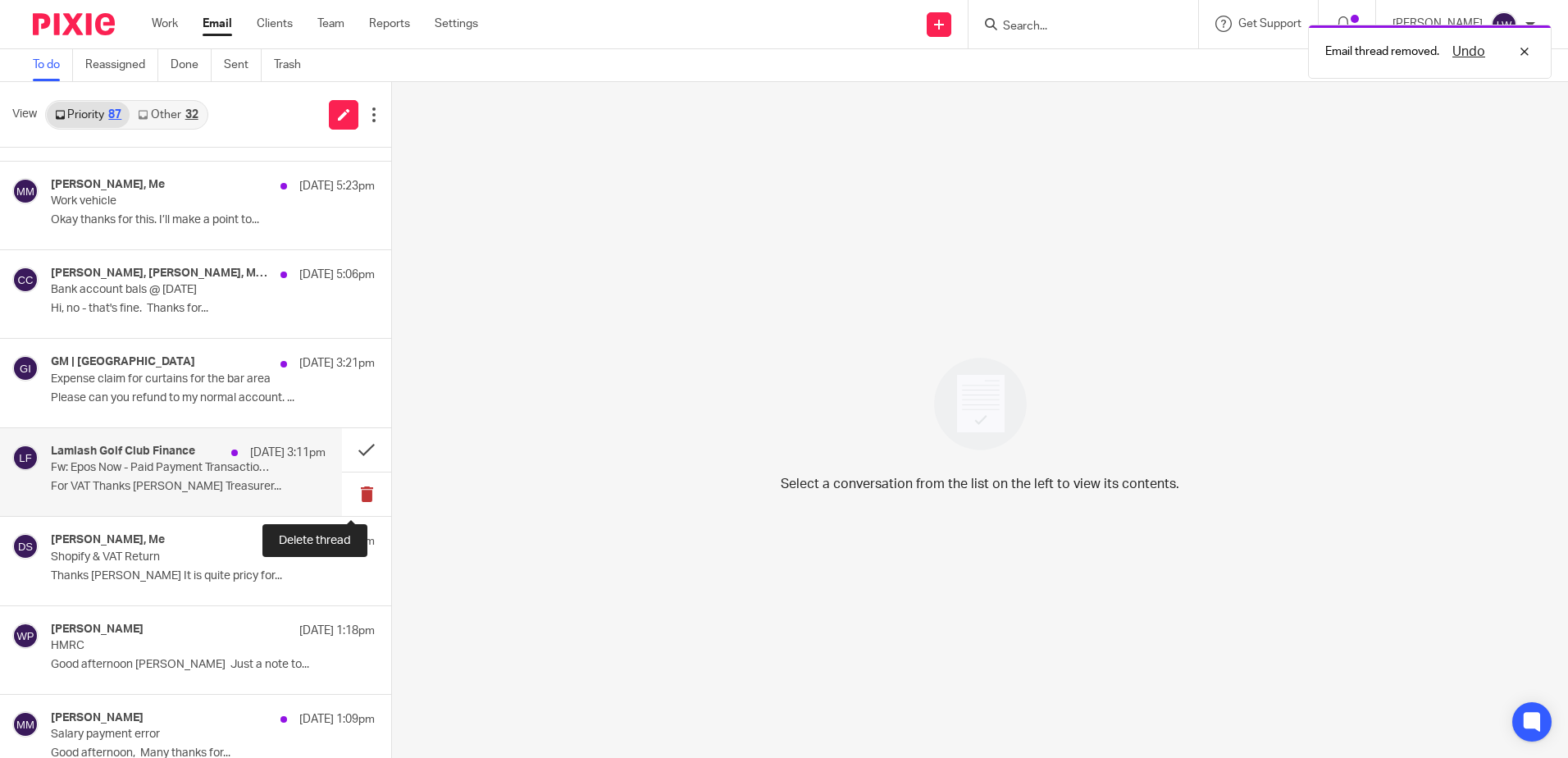
click at [345, 498] on button at bounding box center [367, 495] width 49 height 43
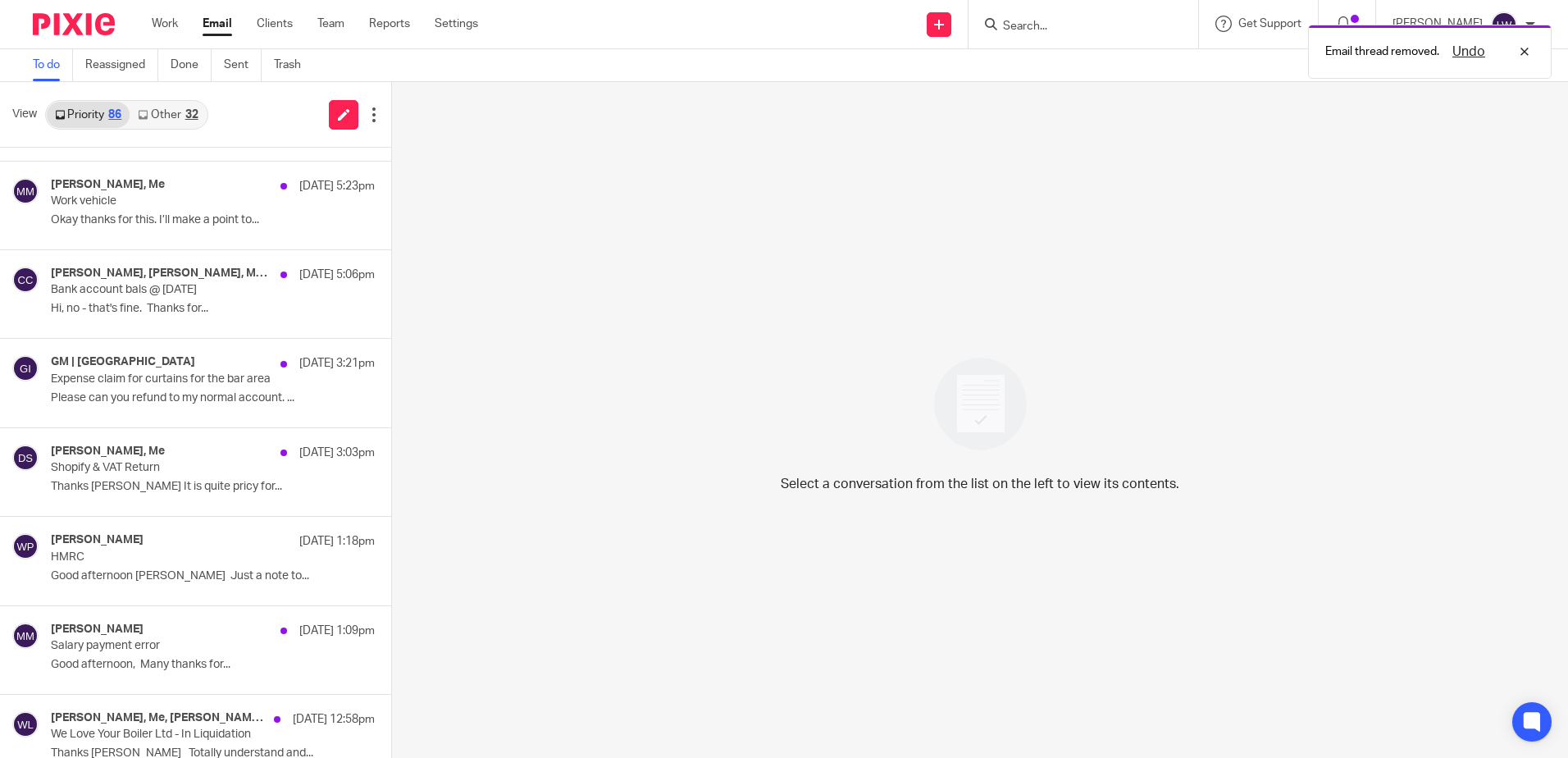
drag, startPoint x: 209, startPoint y: 25, endPoint x: 171, endPoint y: 46, distance: 43.4
click at [209, 25] on link "Email" at bounding box center [217, 24] width 29 height 16
